Goal: Transaction & Acquisition: Purchase product/service

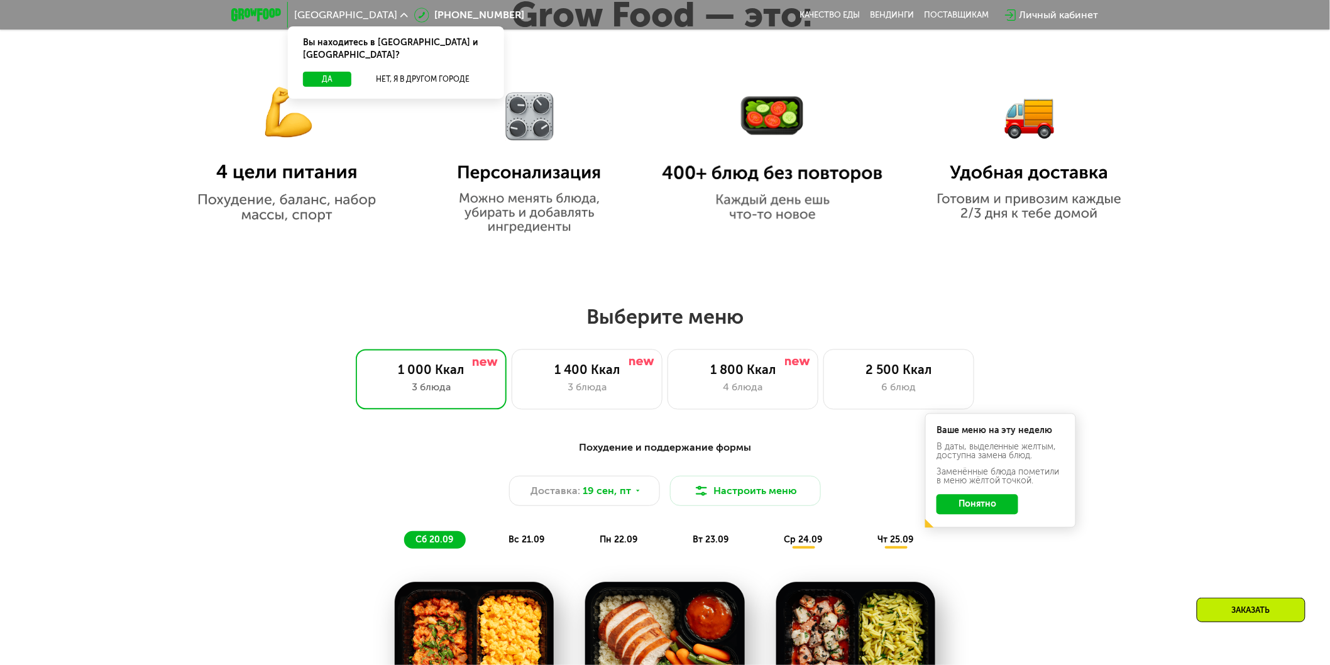
scroll to position [1047, 0]
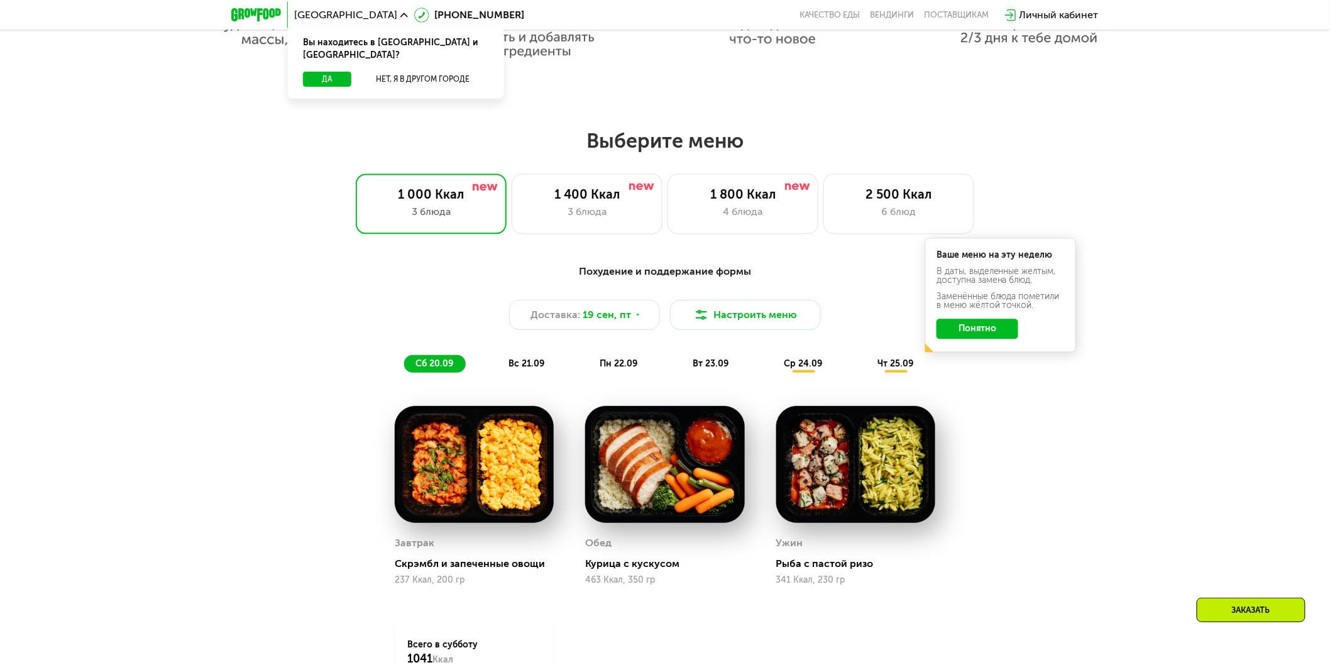
click at [974, 347] on div "Ваше меню на эту неделю В даты, выделенные желтым, доступна замена блюд. Заменё…" at bounding box center [1000, 295] width 151 height 114
click at [977, 339] on button "Понятно" at bounding box center [978, 329] width 82 height 20
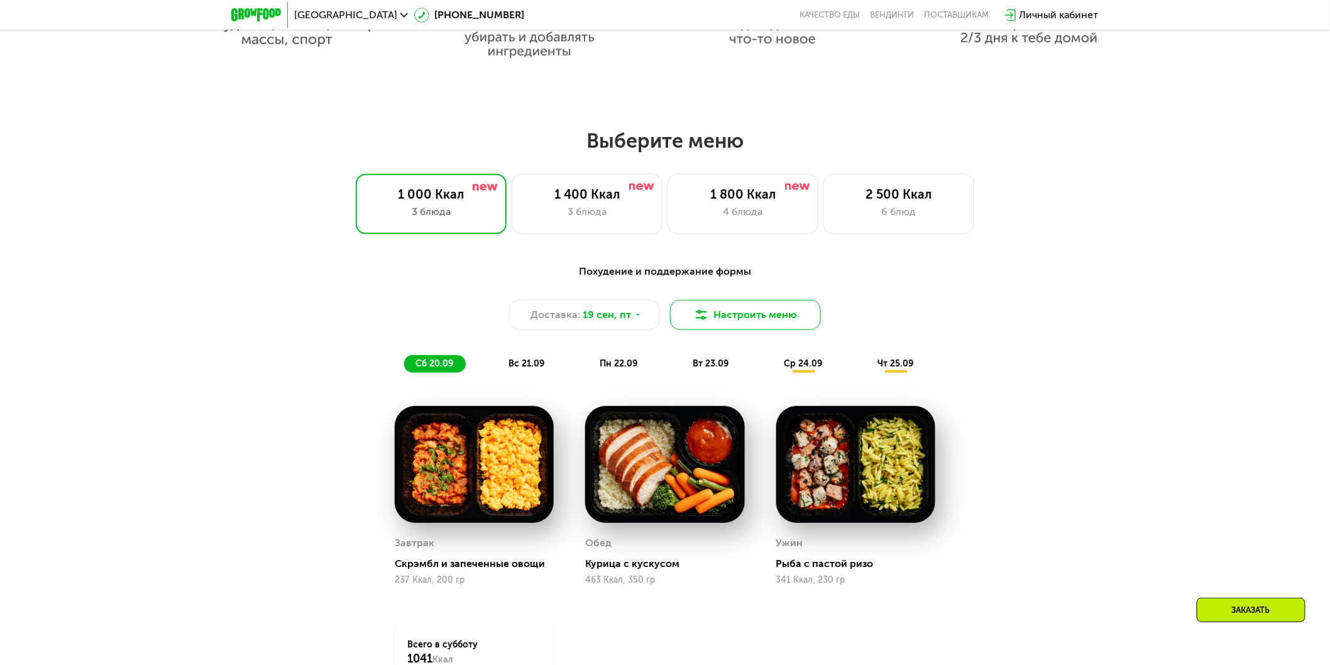
click at [761, 319] on button "Настроить меню" at bounding box center [745, 315] width 151 height 30
click at [770, 328] on button "Настроить меню" at bounding box center [745, 315] width 151 height 30
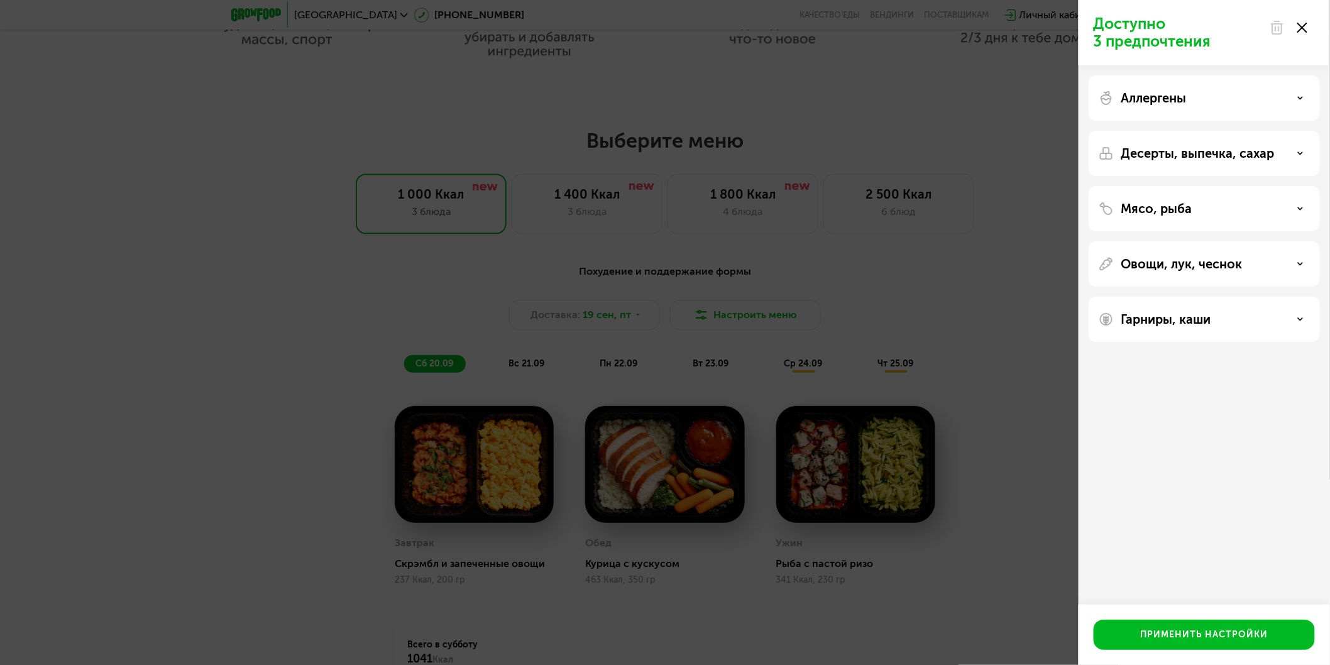
click at [1187, 99] on p "Аллергены" at bounding box center [1153, 98] width 65 height 15
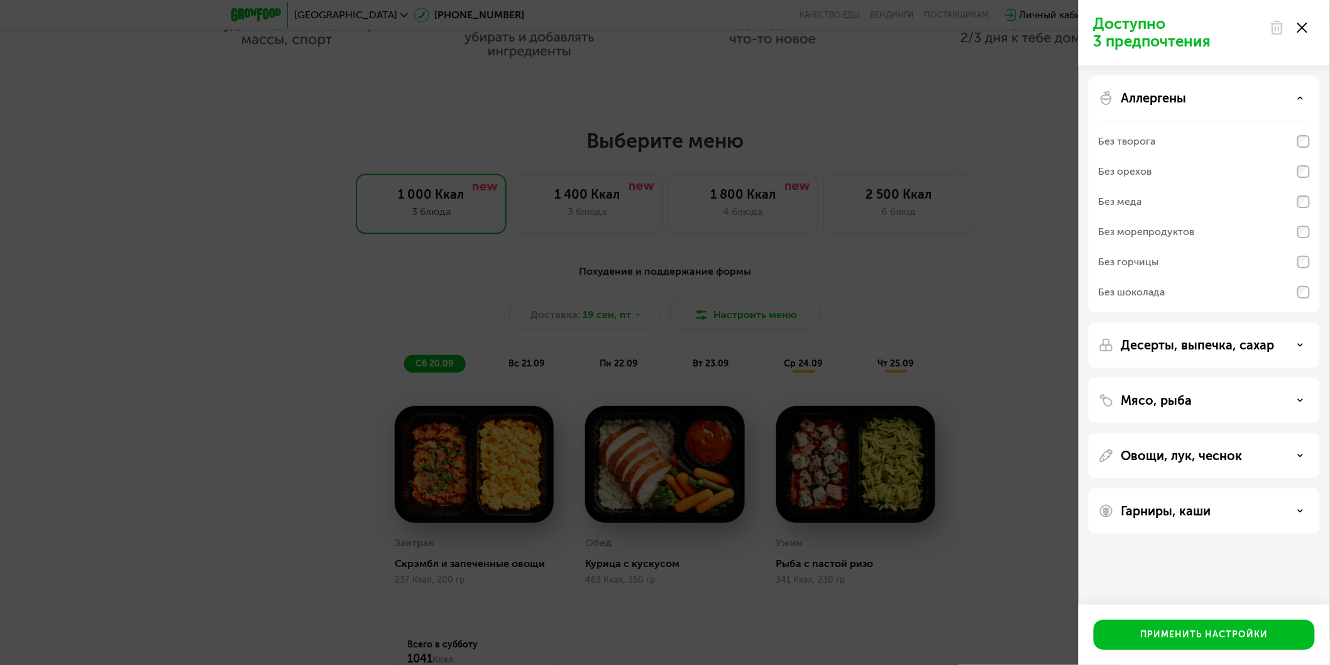
click at [1209, 339] on p "Десерты, выпечка, сахар" at bounding box center [1197, 345] width 153 height 15
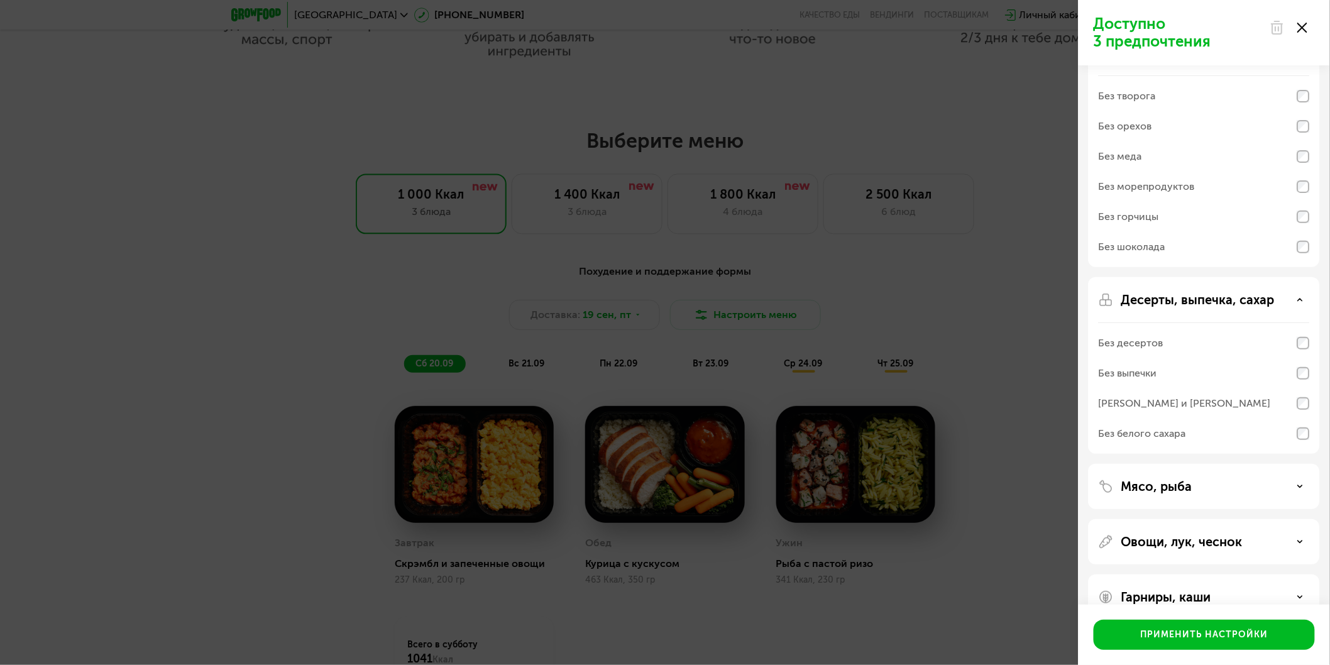
scroll to position [70, 0]
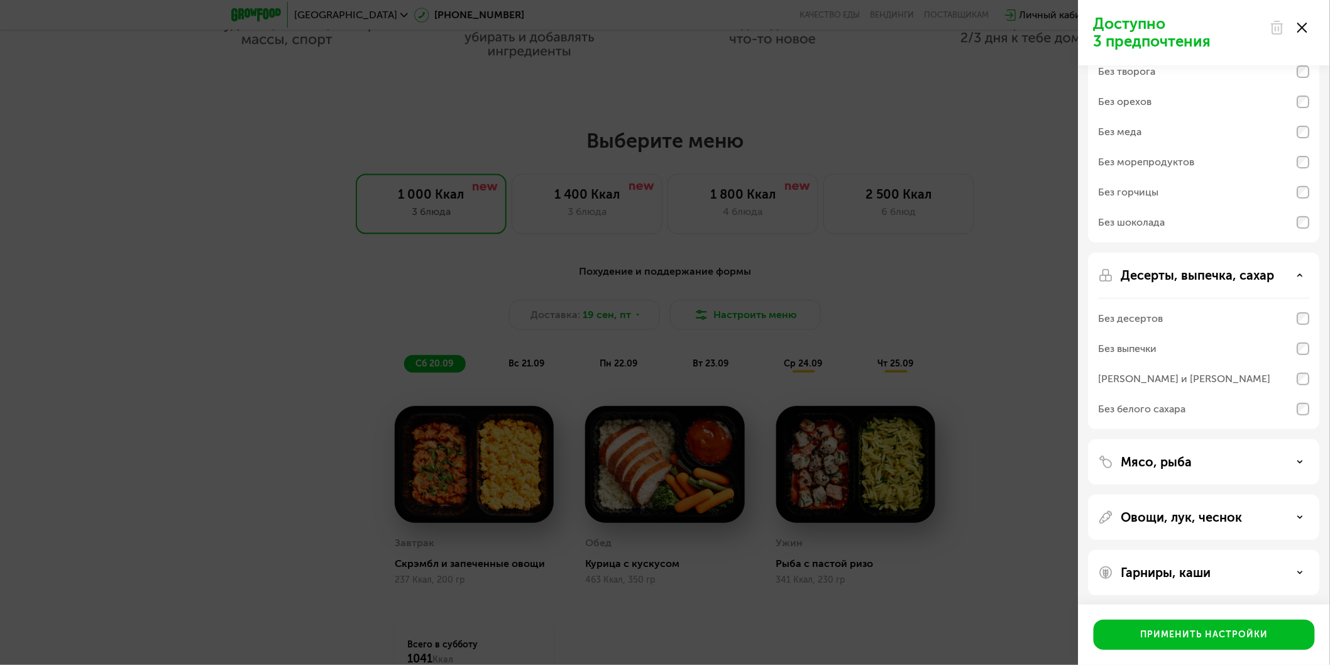
click at [1191, 451] on div "Мясо, рыба" at bounding box center [1204, 461] width 231 height 45
click at [1191, 462] on p "Мясо, рыба" at bounding box center [1156, 461] width 71 height 15
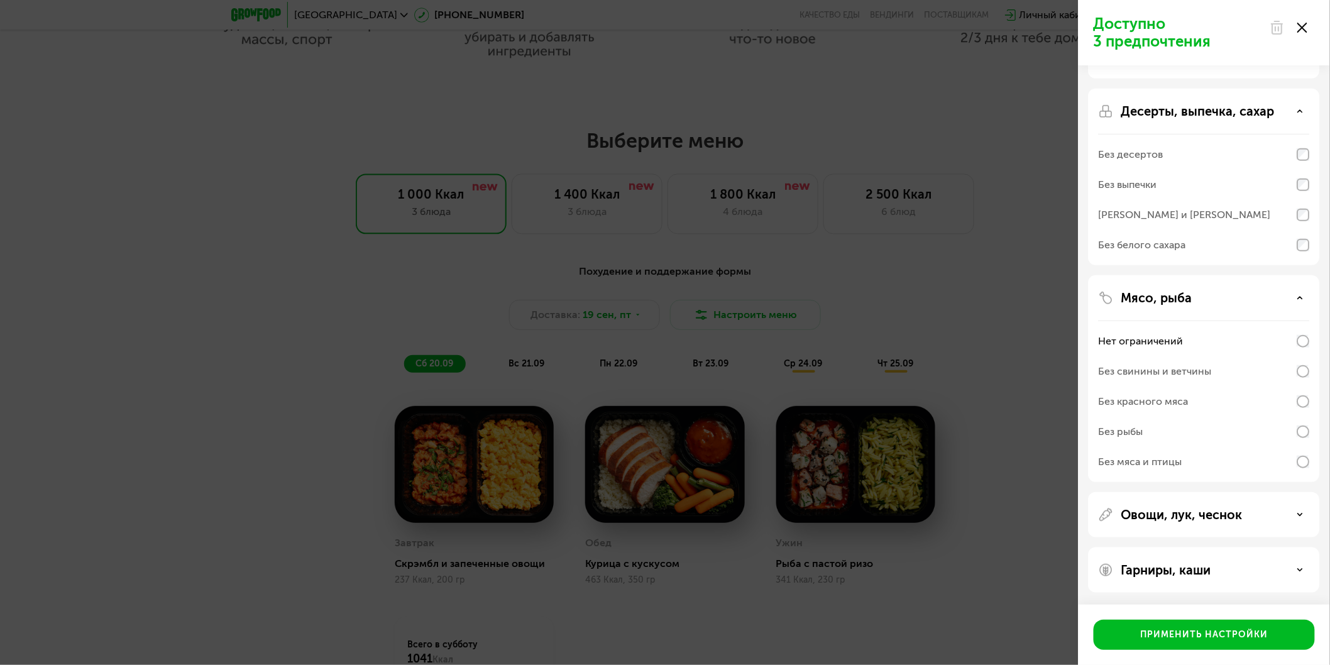
click at [1205, 514] on p "Овощи, лук, чеснок" at bounding box center [1181, 514] width 121 height 15
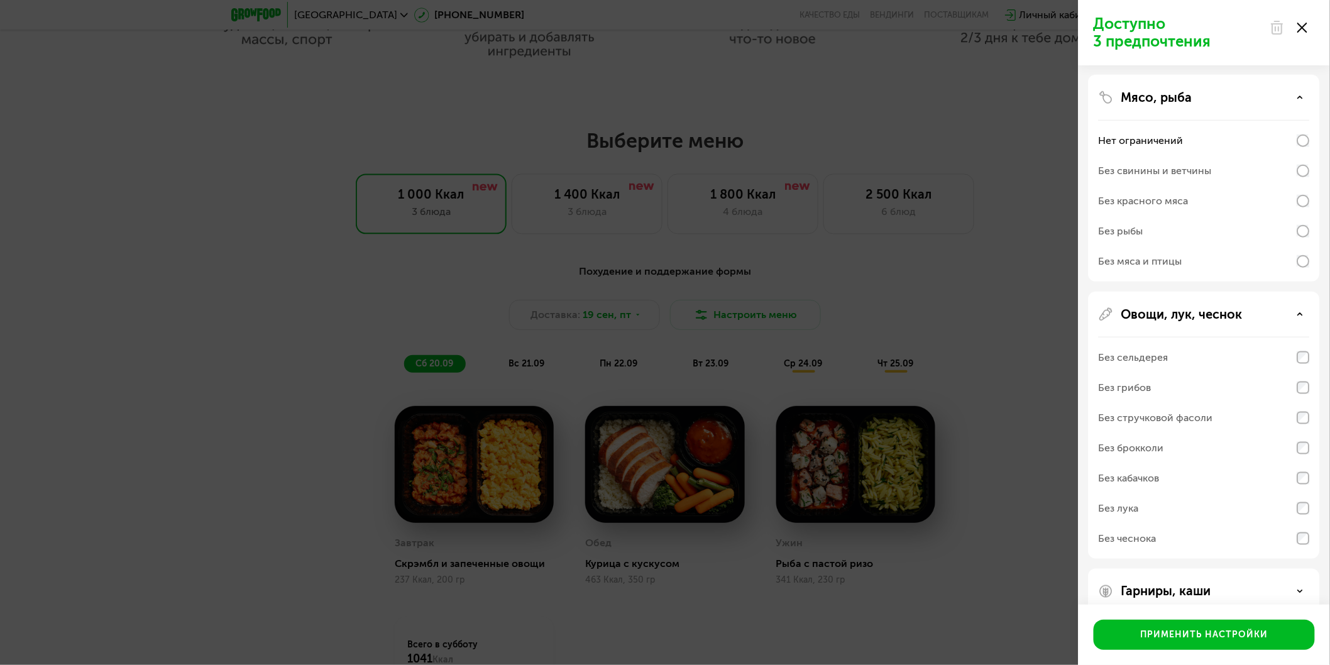
scroll to position [455, 0]
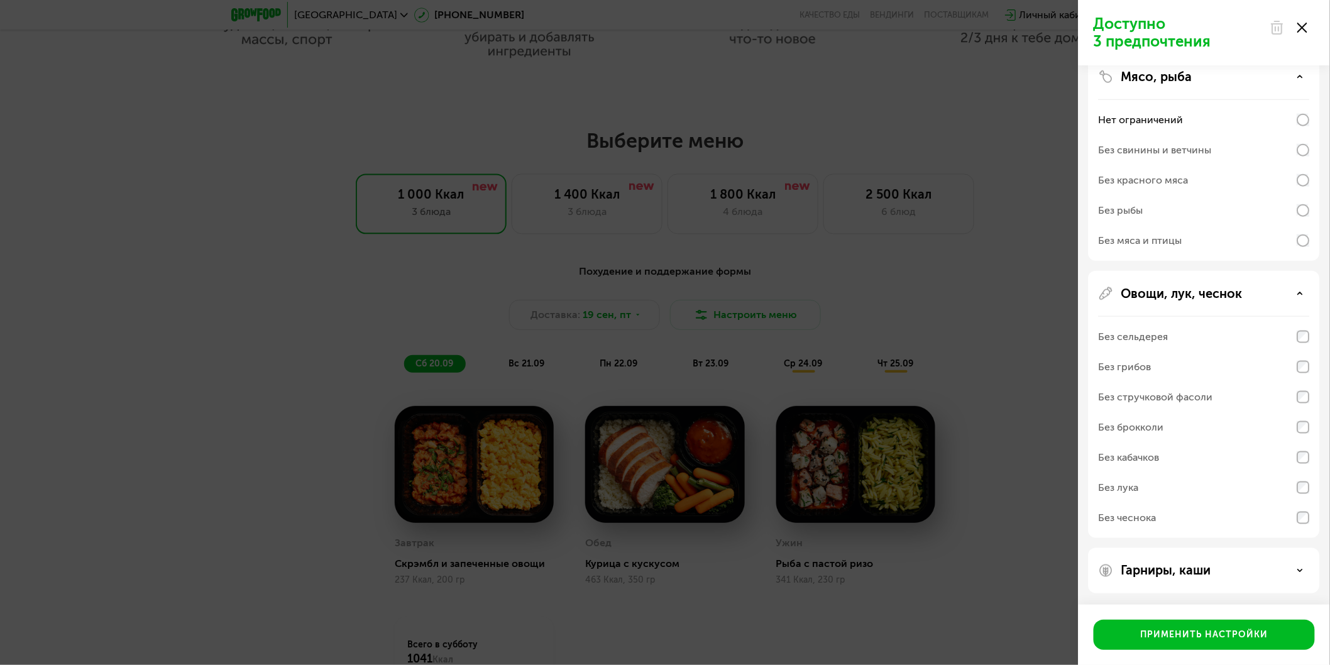
click at [1168, 561] on div "Гарниры, каши" at bounding box center [1204, 570] width 231 height 45
click at [1168, 564] on p "Гарниры, каши" at bounding box center [1166, 570] width 90 height 15
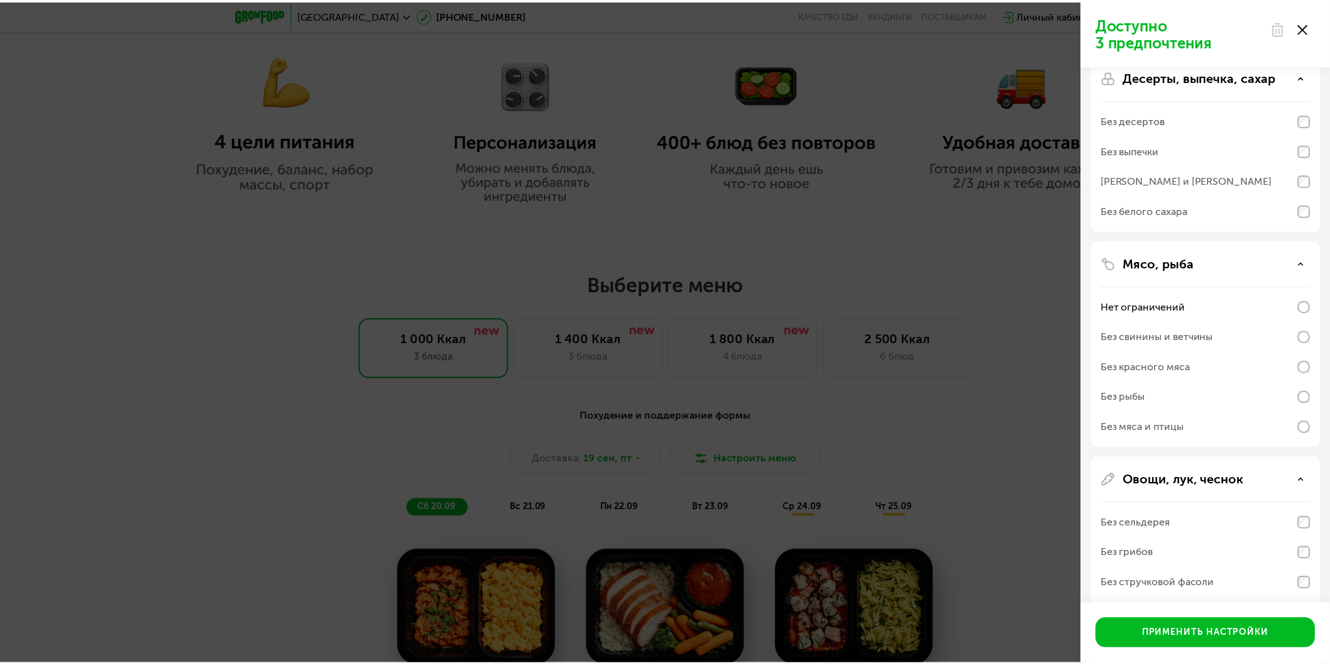
scroll to position [0, 0]
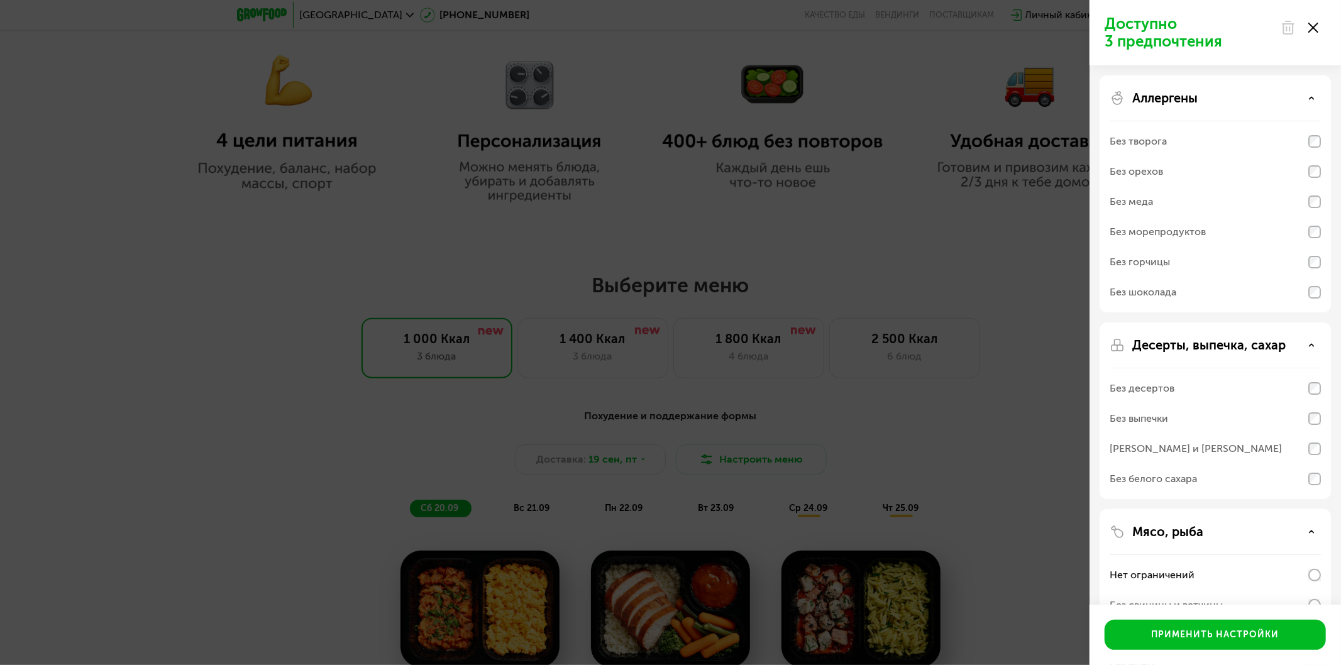
click at [1318, 29] on icon at bounding box center [1313, 28] width 10 height 10
